Goal: Transaction & Acquisition: Purchase product/service

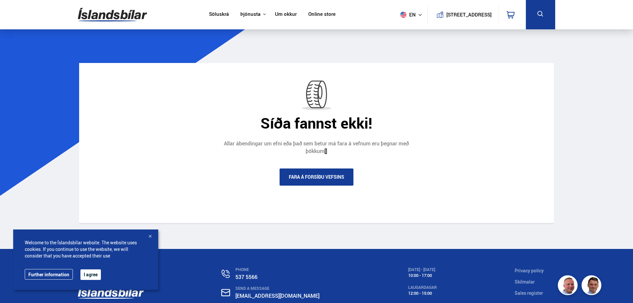
click at [127, 16] on img at bounding box center [112, 14] width 69 height 21
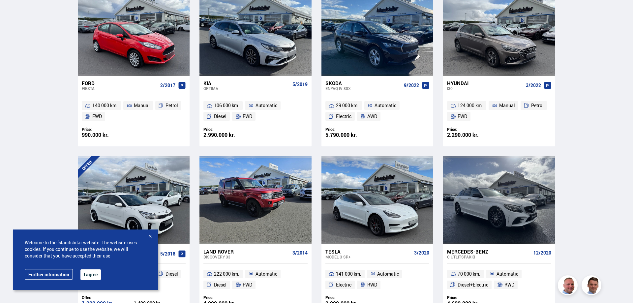
scroll to position [370, 0]
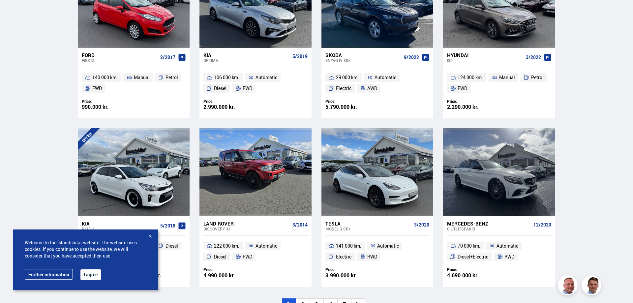
click at [148, 236] on div at bounding box center [150, 237] width 7 height 7
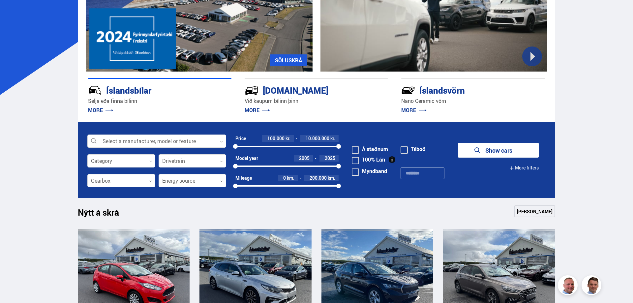
scroll to position [0, 0]
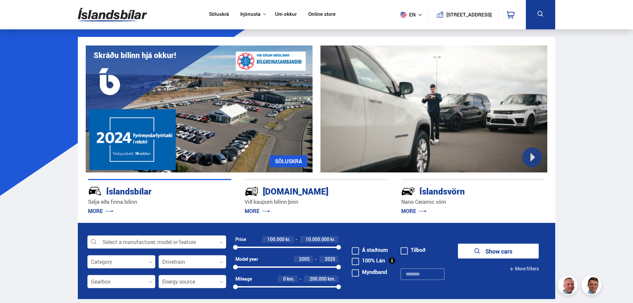
click at [163, 229] on form "Select a manufacturer, model or feature 0 Category 0 Drivetrain 0 Price 100.000…" at bounding box center [317, 261] width 478 height 76
click at [162, 239] on div at bounding box center [156, 242] width 139 height 13
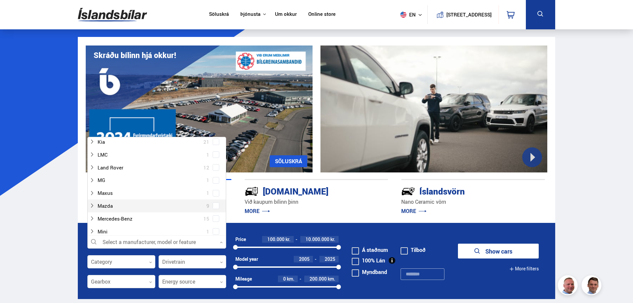
scroll to position [305, 0]
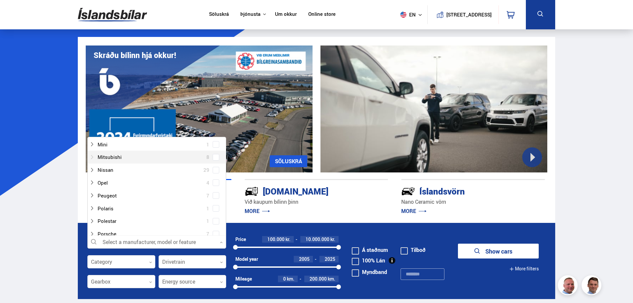
click at [110, 159] on div at bounding box center [150, 157] width 122 height 10
click at [124, 181] on div at bounding box center [164, 183] width 122 height 10
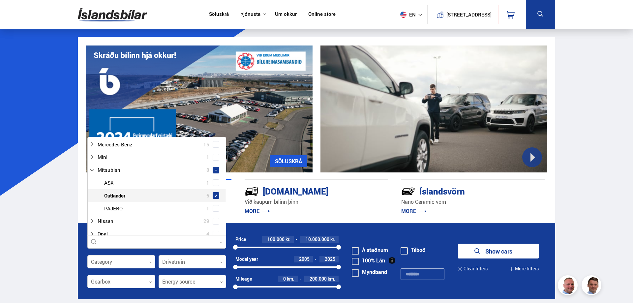
click at [217, 194] on span at bounding box center [216, 195] width 3 height 3
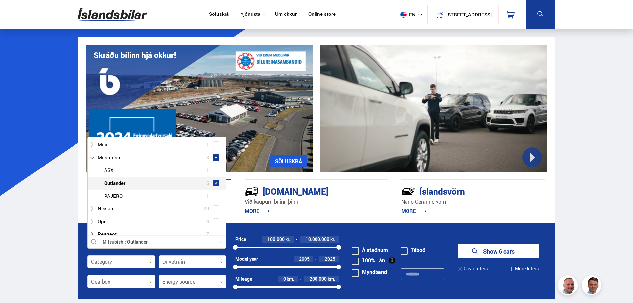
click at [518, 256] on button "Show 6 cars" at bounding box center [498, 251] width 81 height 15
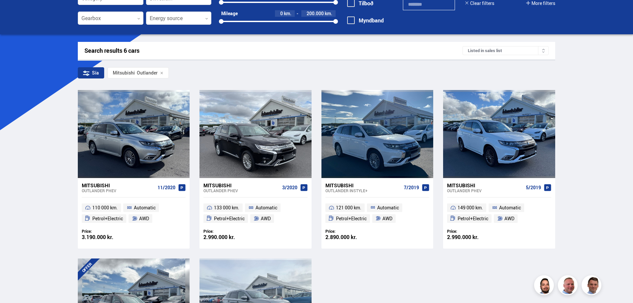
scroll to position [64, 0]
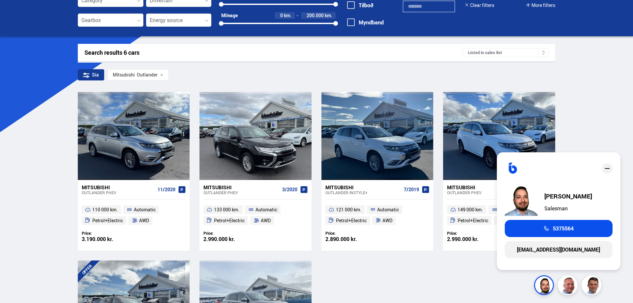
click at [423, 292] on div "Mitsubishi Outlander PHEV 11/2020 110 000 km. Automatic Petrol+Electric AWD Pri…" at bounding box center [317, 255] width 478 height 327
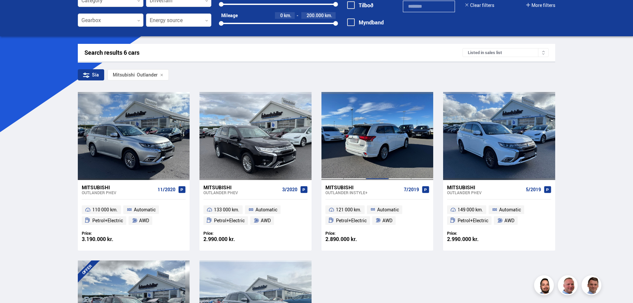
scroll to position [0, 0]
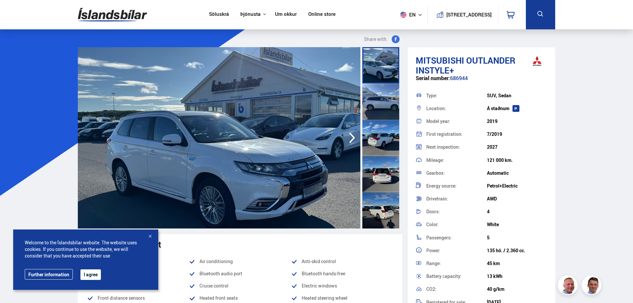
drag, startPoint x: 583, startPoint y: 115, endPoint x: 578, endPoint y: 115, distance: 5.3
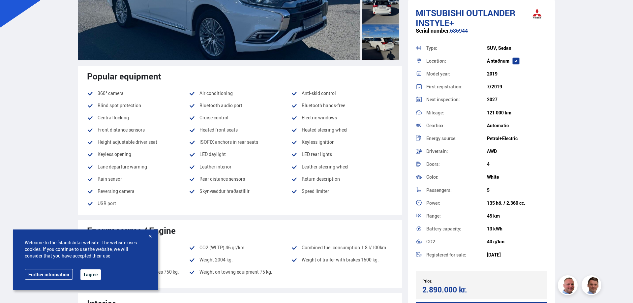
click at [149, 235] on div at bounding box center [150, 237] width 7 height 7
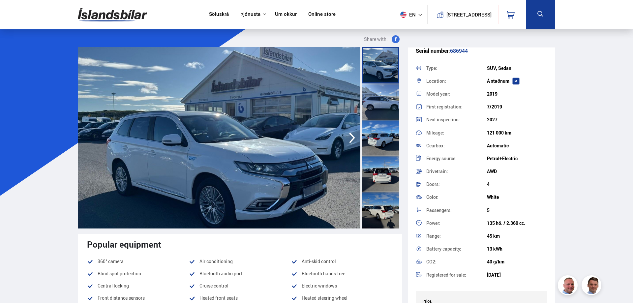
scroll to position [26, 0]
click at [213, 14] on link "Söluskrá" at bounding box center [219, 14] width 20 height 7
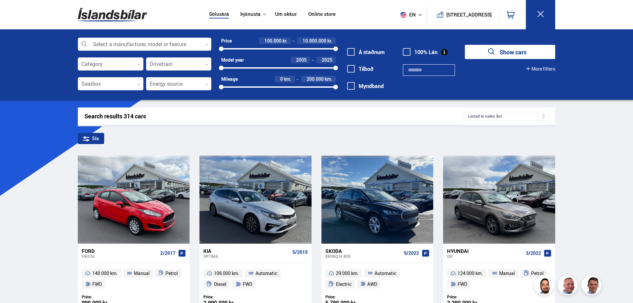
click at [145, 42] on div at bounding box center [145, 44] width 134 height 13
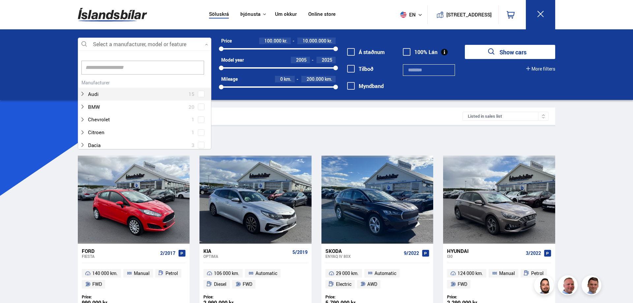
click at [144, 46] on div at bounding box center [145, 44] width 134 height 13
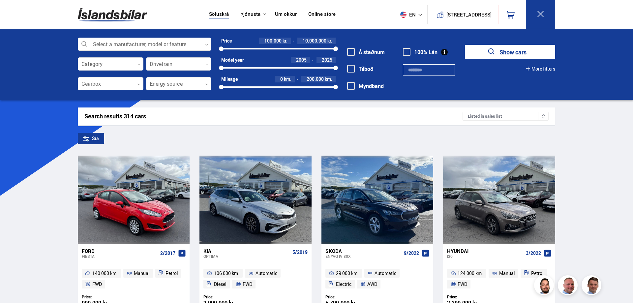
click at [147, 46] on div at bounding box center [145, 44] width 134 height 13
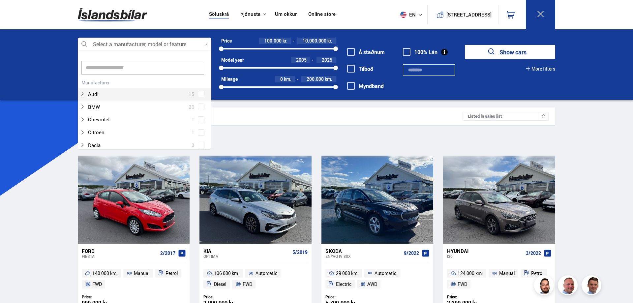
scroll to position [98, 133]
type input "*********"
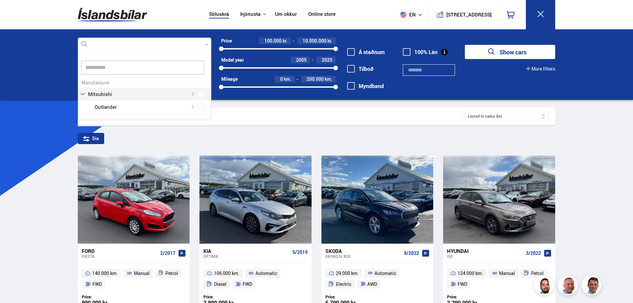
click at [465, 45] on button "Show cars" at bounding box center [510, 52] width 90 height 14
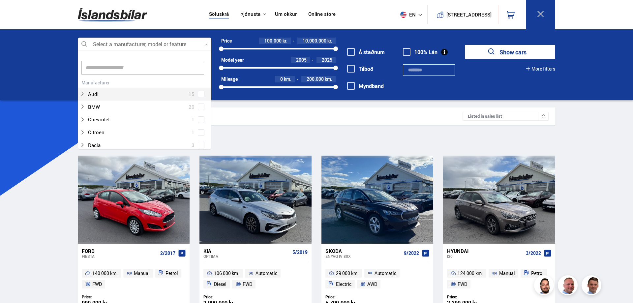
click at [121, 43] on div at bounding box center [145, 44] width 134 height 13
click at [112, 68] on input at bounding box center [142, 68] width 123 height 14
paste input "*********"
type input "*********"
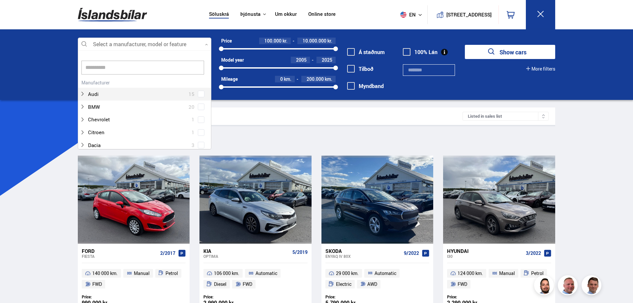
scroll to position [70, 134]
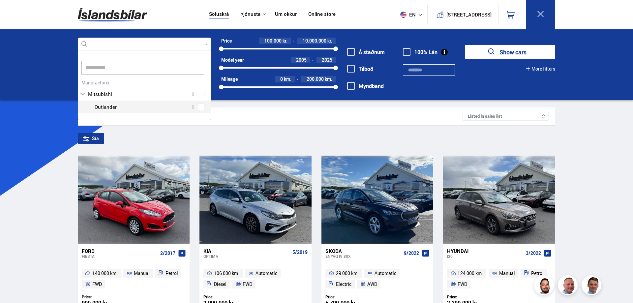
click at [140, 108] on div at bounding box center [151, 107] width 116 height 10
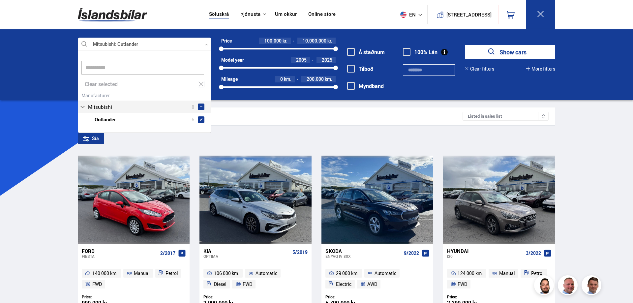
click at [199, 106] on div "Mitsubishi 8 Mitsubishi ASX 1 Mitsubishi Outlander 6 Mitsubishi PAJERO 1" at bounding box center [144, 108] width 133 height 35
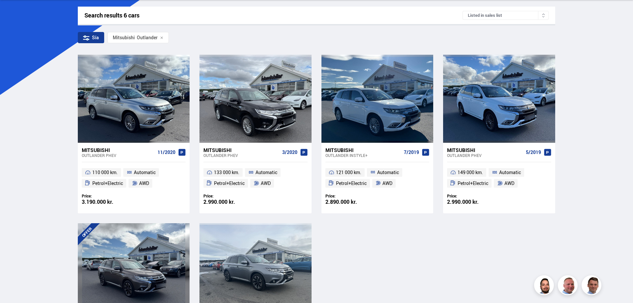
scroll to position [202, 0]
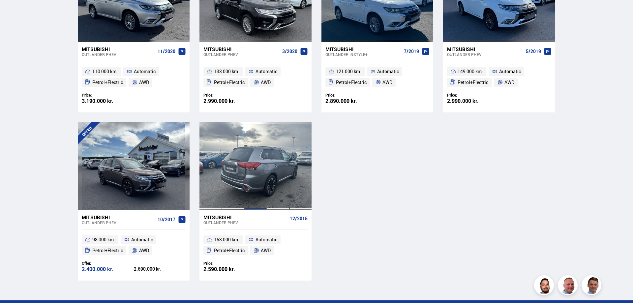
click at [263, 173] on div at bounding box center [255, 166] width 22 height 88
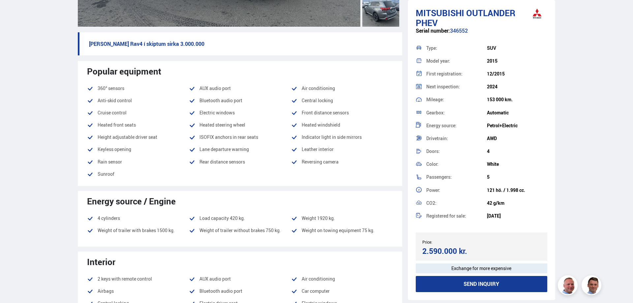
scroll to position [34, 0]
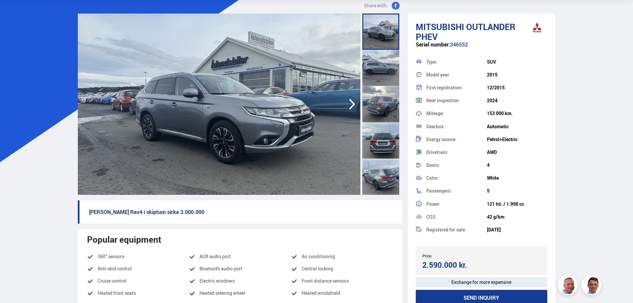
click at [382, 39] on div at bounding box center [381, 32] width 37 height 36
click at [339, 109] on img at bounding box center [219, 104] width 283 height 181
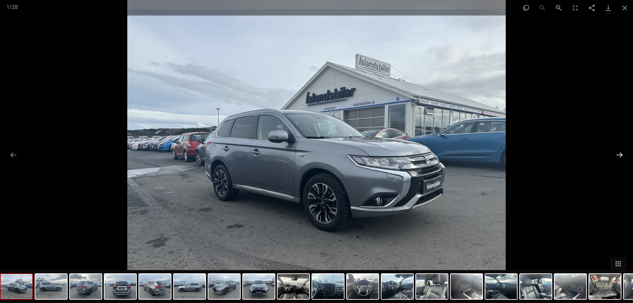
click at [626, 154] on button "Next slide" at bounding box center [620, 154] width 14 height 13
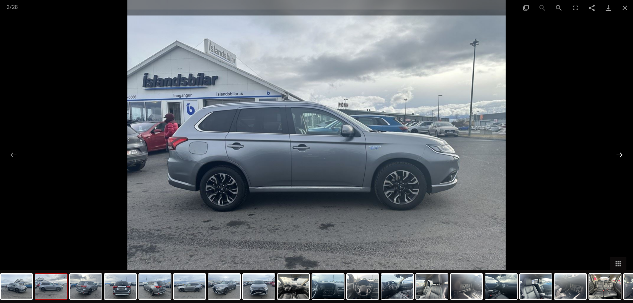
click at [622, 154] on button "Next slide" at bounding box center [620, 154] width 14 height 13
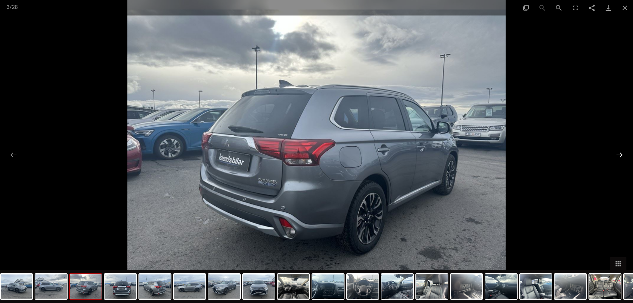
click at [622, 154] on button "Next slide" at bounding box center [620, 154] width 14 height 13
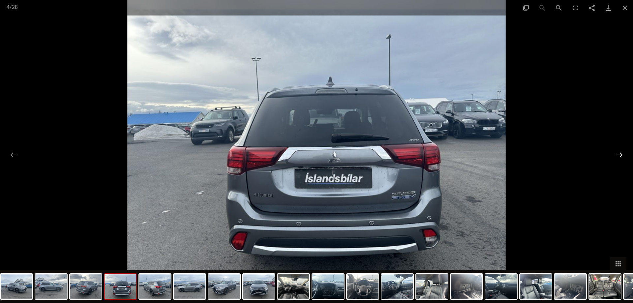
click at [622, 154] on button "Next slide" at bounding box center [620, 154] width 14 height 13
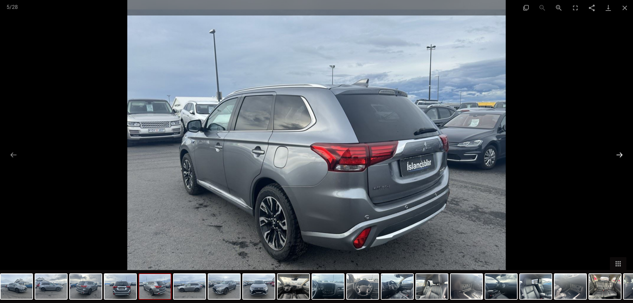
click at [622, 154] on button "Next slide" at bounding box center [620, 154] width 14 height 13
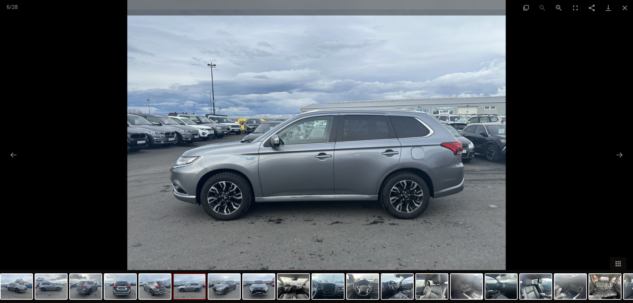
click at [621, 173] on div at bounding box center [316, 151] width 633 height 303
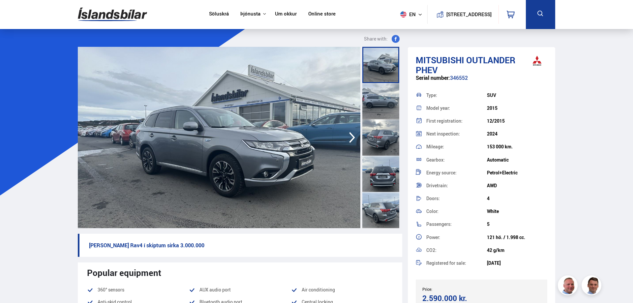
scroll to position [0, 0]
